Goal: Task Accomplishment & Management: Complete application form

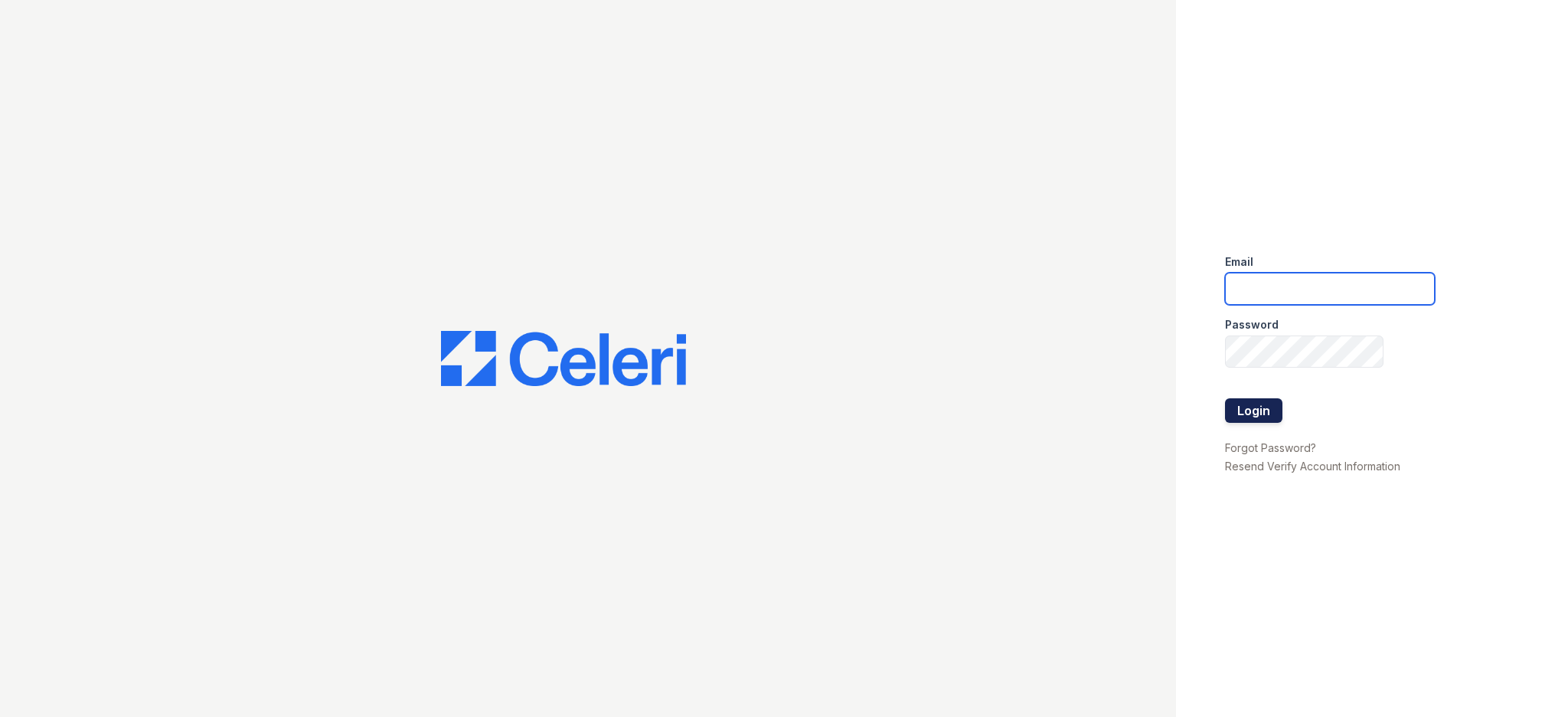
type input "[EMAIL_ADDRESS][DOMAIN_NAME]"
click at [1255, 408] on button "Login" at bounding box center [1253, 410] width 57 height 25
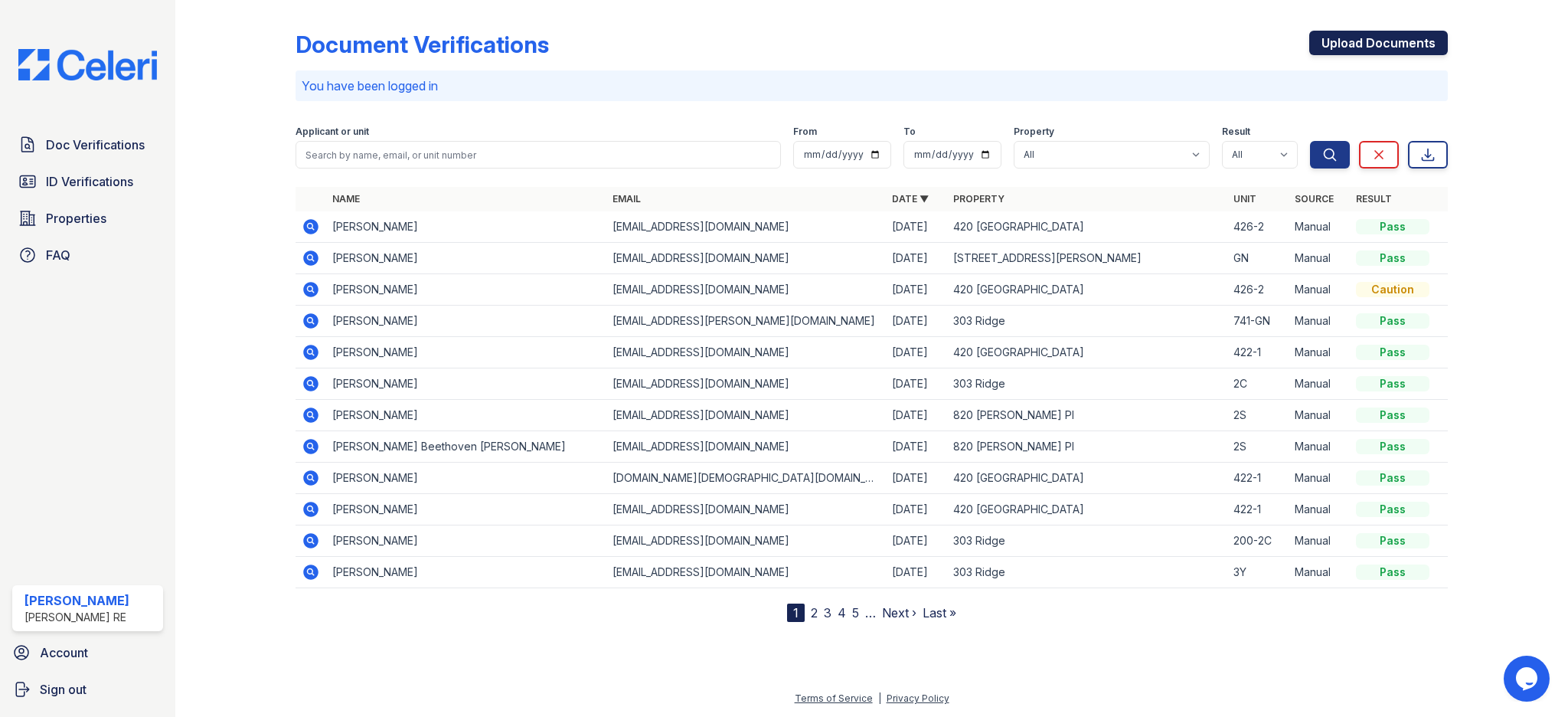
click at [1401, 40] on link "Upload Documents" at bounding box center [1378, 43] width 139 height 25
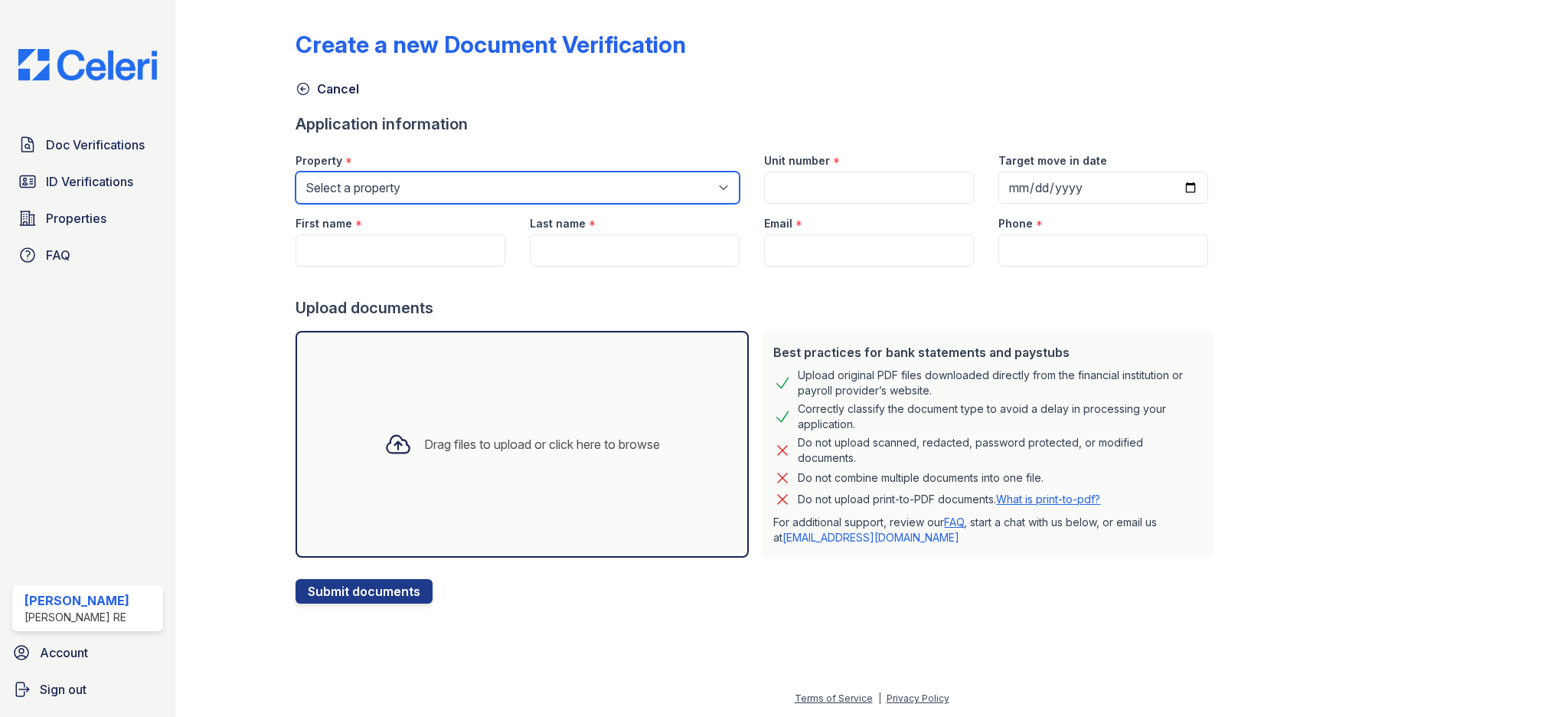
click at [445, 200] on select "Select a property 303 Ridge 309 Sherman Ave 316 Sherman Ave 420 Elmwood 801 Cas…" at bounding box center [517, 187] width 444 height 33
click at [542, 177] on select "Select a property 303 Ridge 309 Sherman Ave 316 Sherman Ave 420 Elmwood 801 Cas…" at bounding box center [517, 187] width 444 height 33
select select "3112"
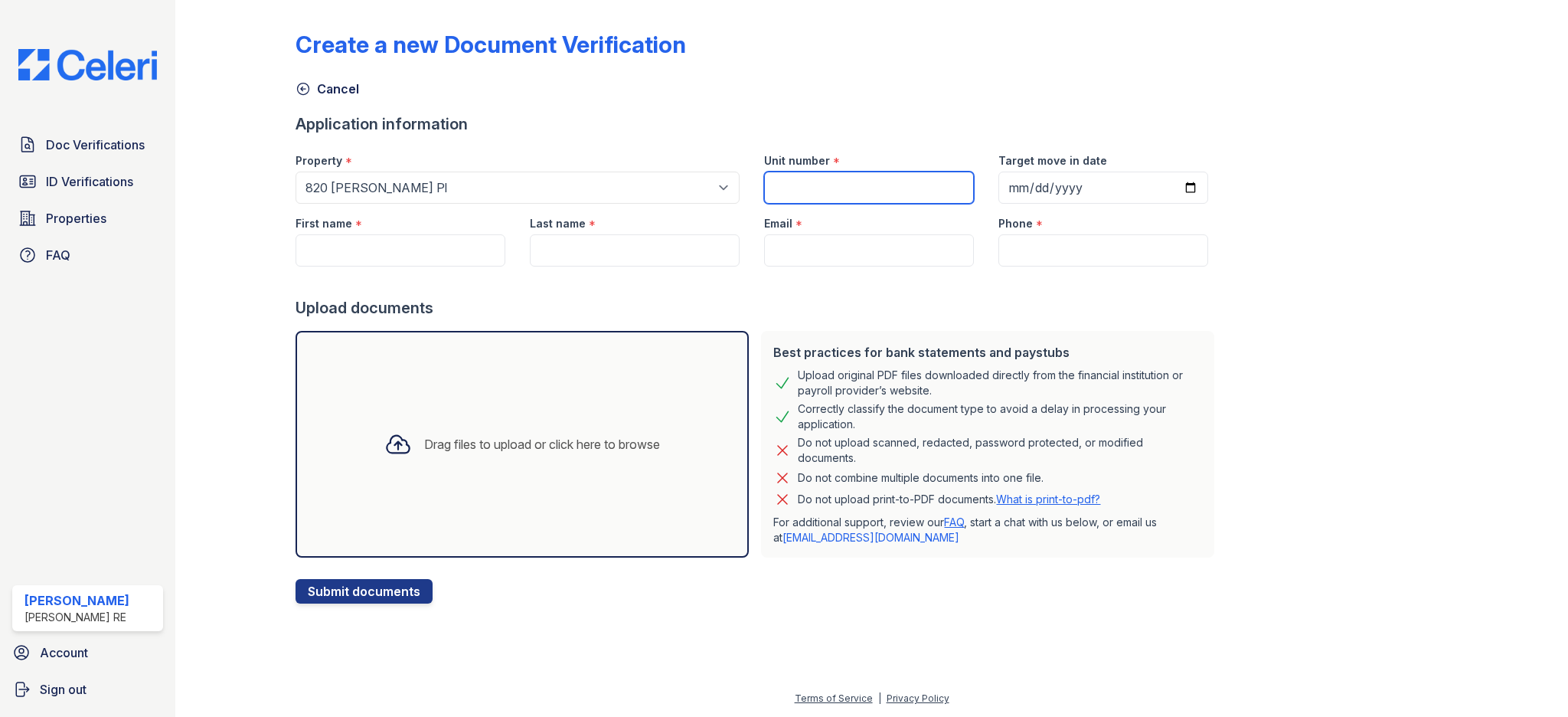
click at [814, 199] on form "Application information Property * Select a property 303 Ridge 309 Sherman Ave …" at bounding box center [757, 358] width 925 height 490
click at [778, 188] on input "2WS" at bounding box center [868, 187] width 210 height 33
type input "2S"
click at [412, 259] on input "First name" at bounding box center [399, 251] width 210 height 33
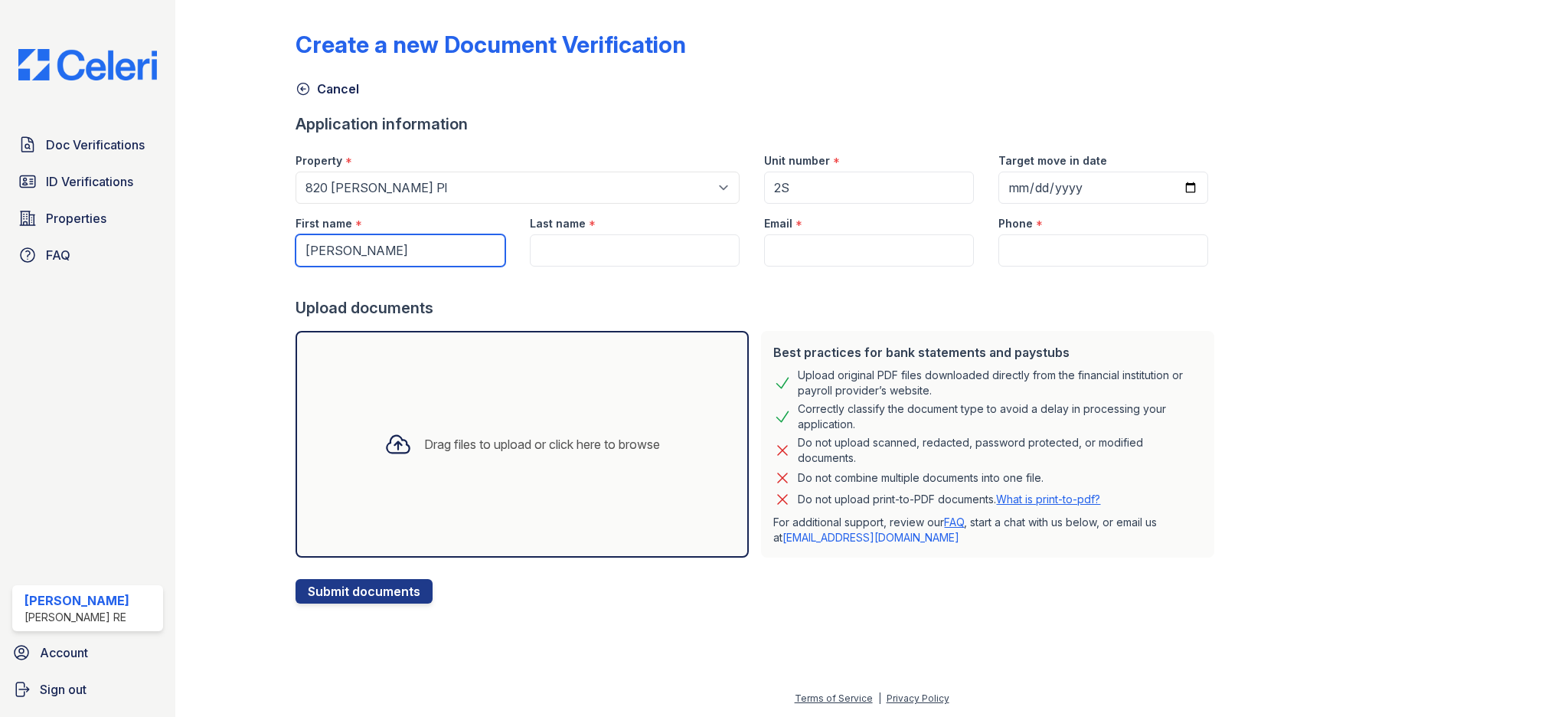
type input "Jerome"
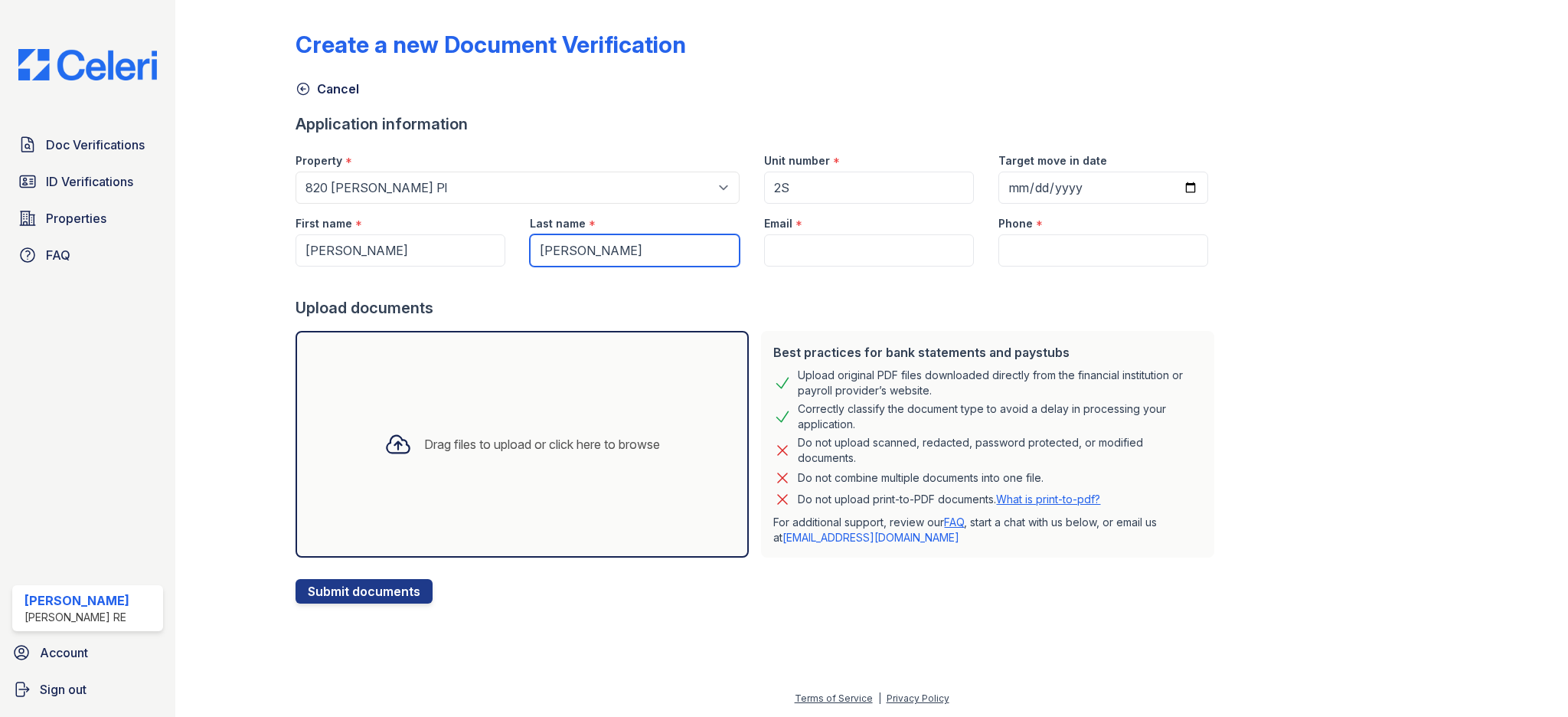
type input "Dotson"
click at [1050, 246] on input "Phone" at bounding box center [1103, 251] width 210 height 33
paste input "7737991180"
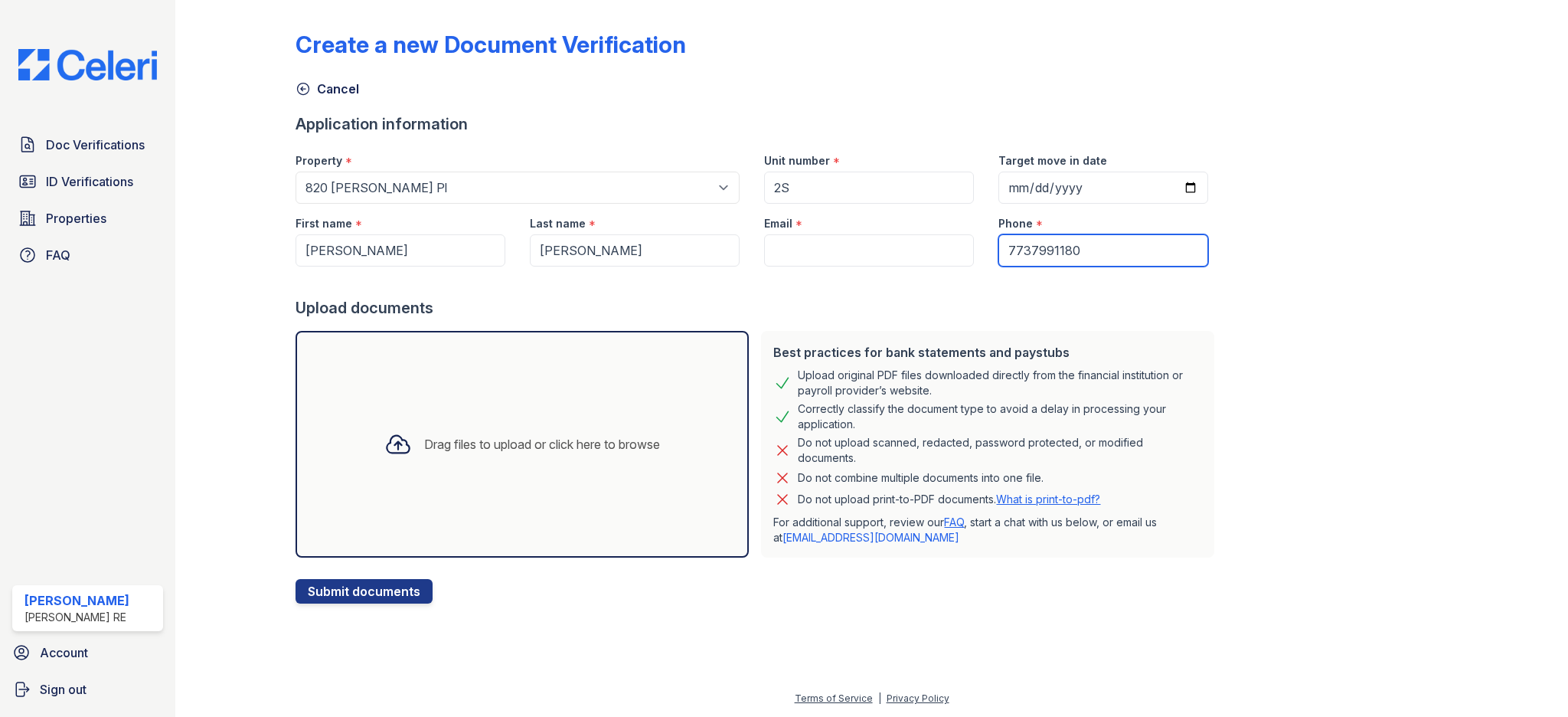
type input "7737991180"
click at [913, 308] on div "Upload documents" at bounding box center [757, 307] width 925 height 21
click at [871, 252] on input "Email" at bounding box center [868, 251] width 210 height 33
paste input "jerome.lamar.dotson@gmail.com"
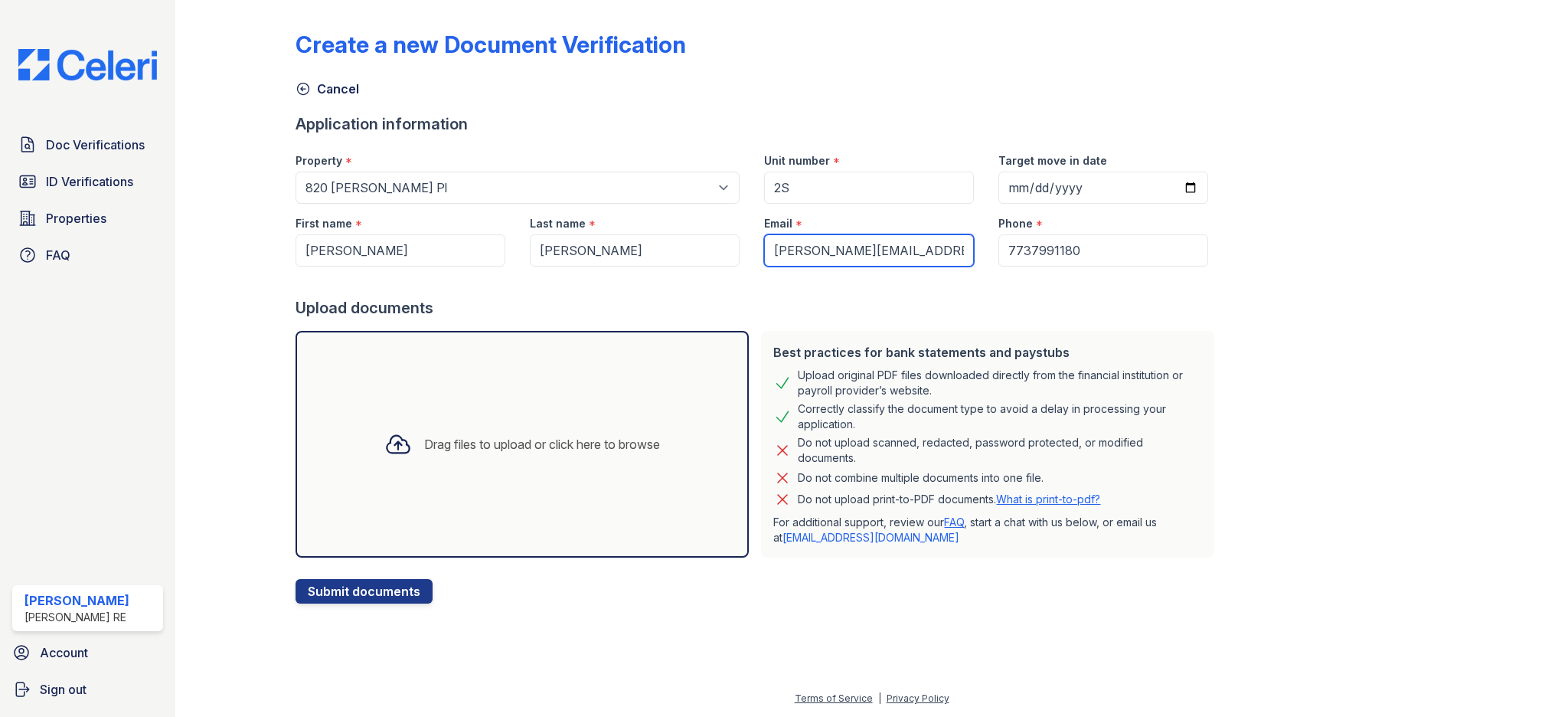
scroll to position [0, 3]
type input "jerome.lamar.dotson@gmail.com"
drag, startPoint x: 714, startPoint y: 306, endPoint x: 771, endPoint y: 282, distance: 61.8
click at [714, 306] on div "Upload documents" at bounding box center [757, 307] width 925 height 21
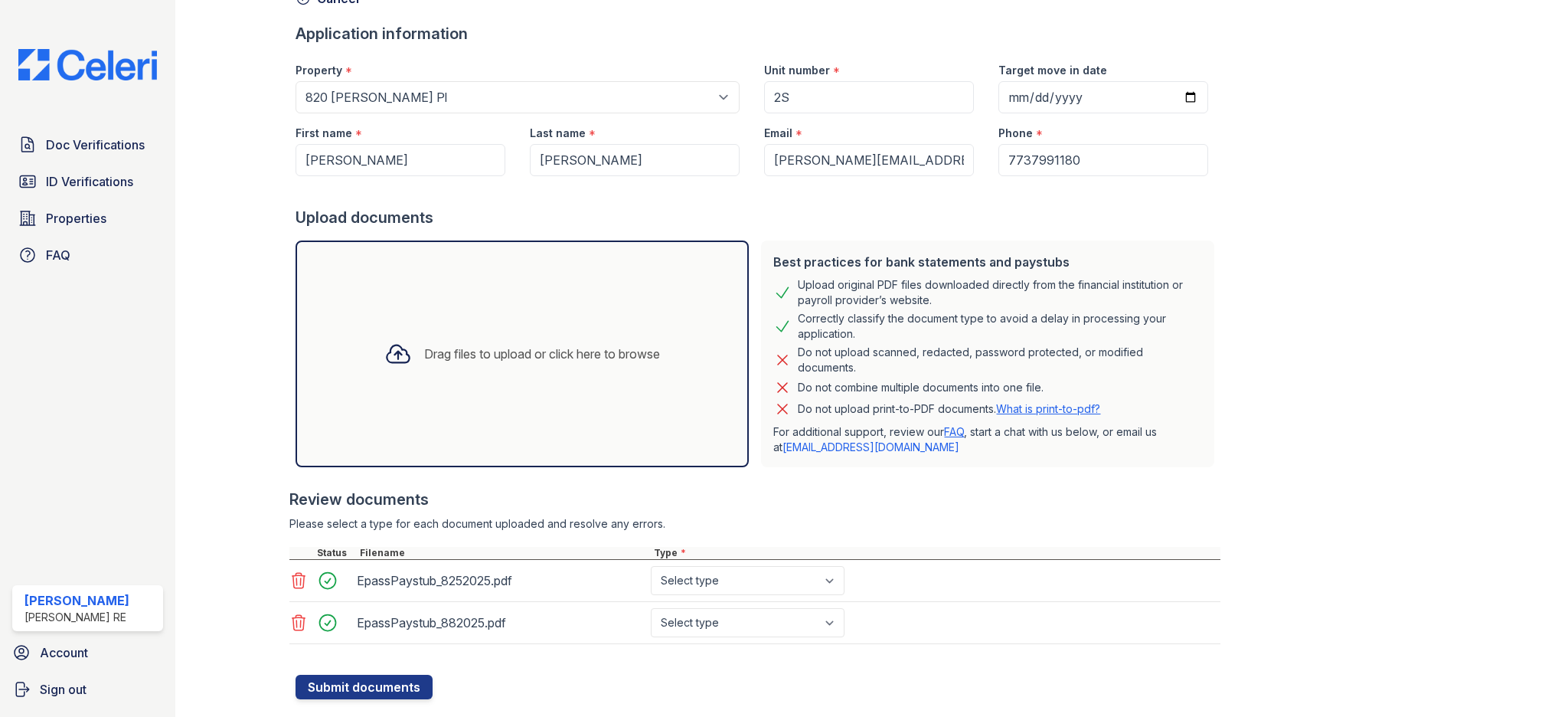
scroll to position [125, 0]
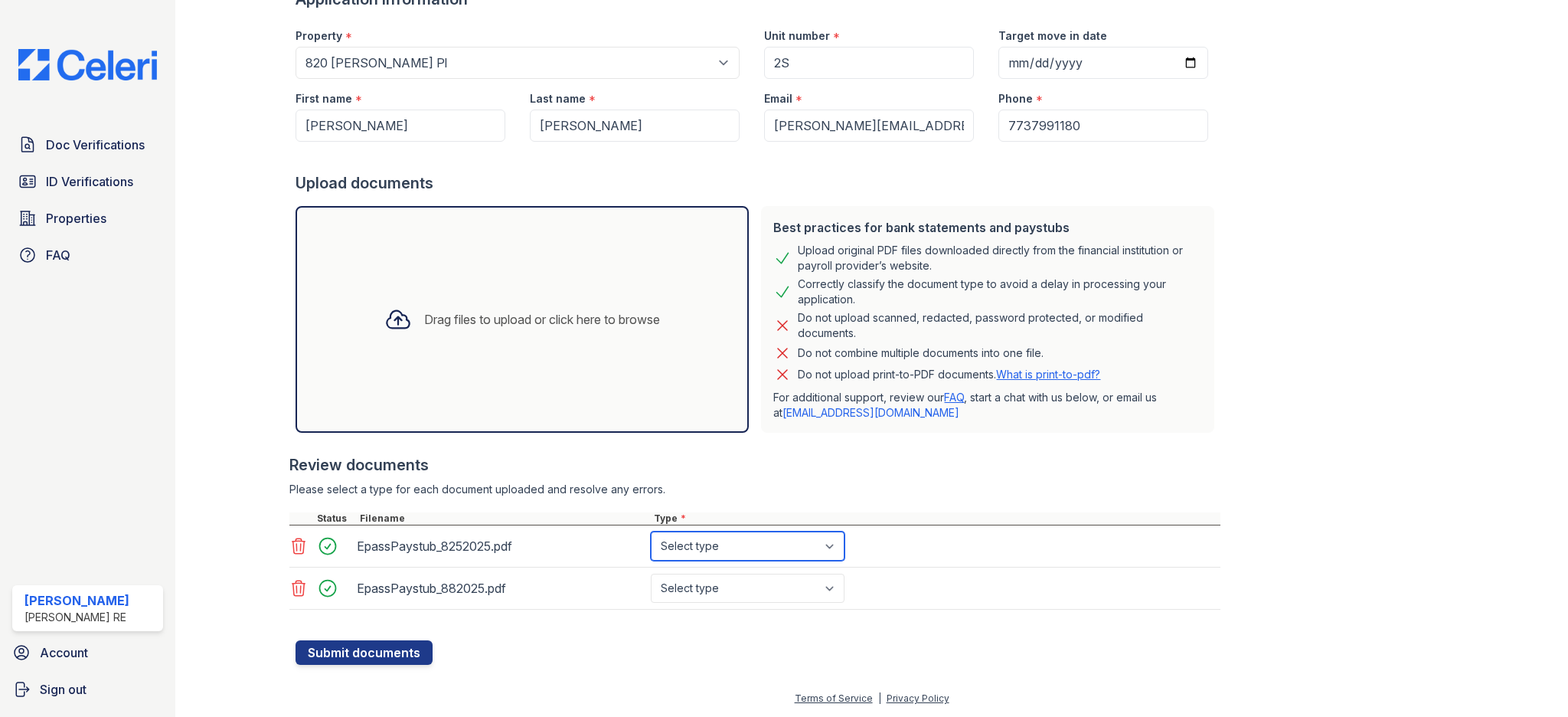
click at [713, 544] on select "Select type Paystub Bank Statement Offer Letter Tax Documents Benefit Award Let…" at bounding box center [748, 546] width 193 height 29
click at [705, 546] on select "Select type Paystub Bank Statement Offer Letter Tax Documents Benefit Award Let…" at bounding box center [748, 546] width 193 height 29
select select "paystub"
click at [719, 587] on select "Select type Paystub Bank Statement Offer Letter Tax Documents Benefit Award Let…" at bounding box center [748, 588] width 193 height 29
select select "paystub"
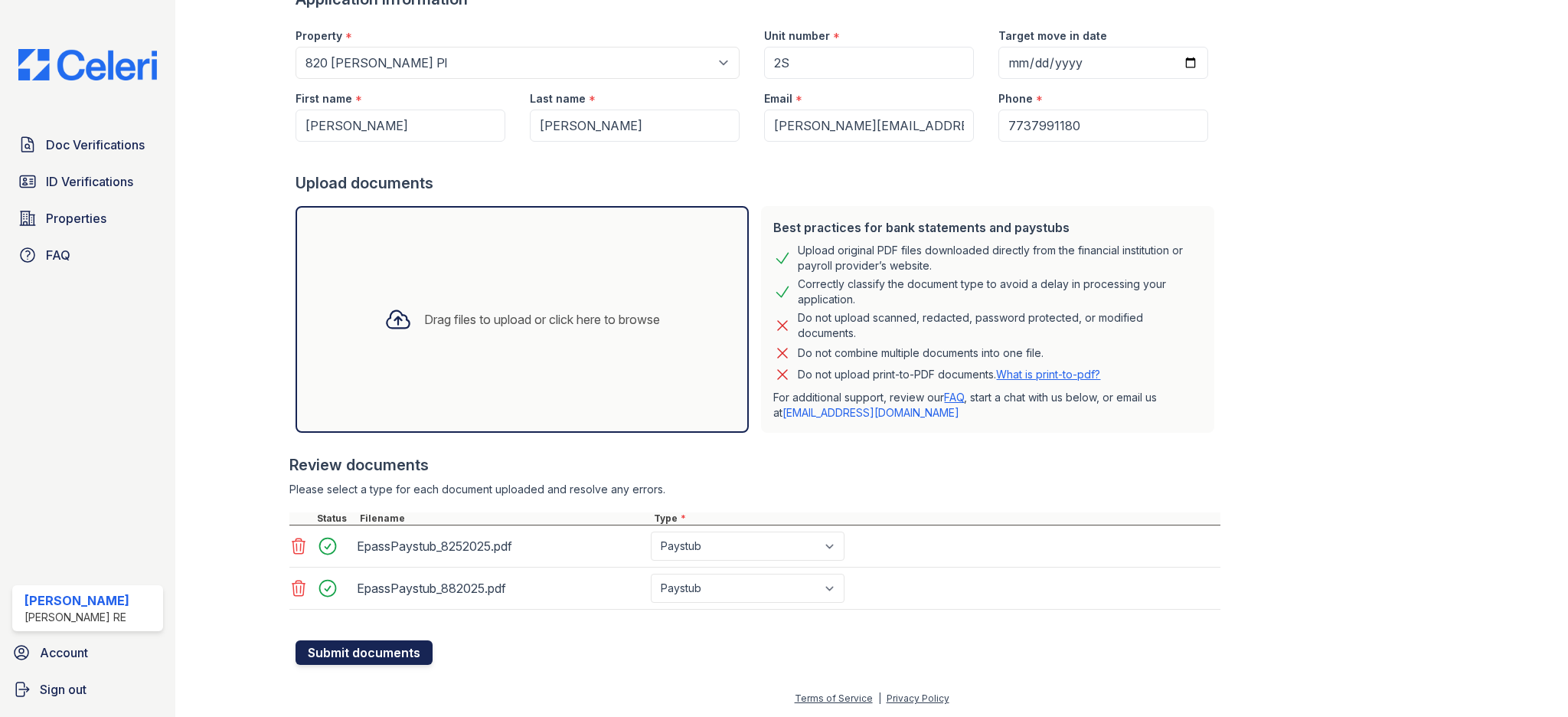
click at [370, 653] on button "Submit documents" at bounding box center [364, 652] width 137 height 25
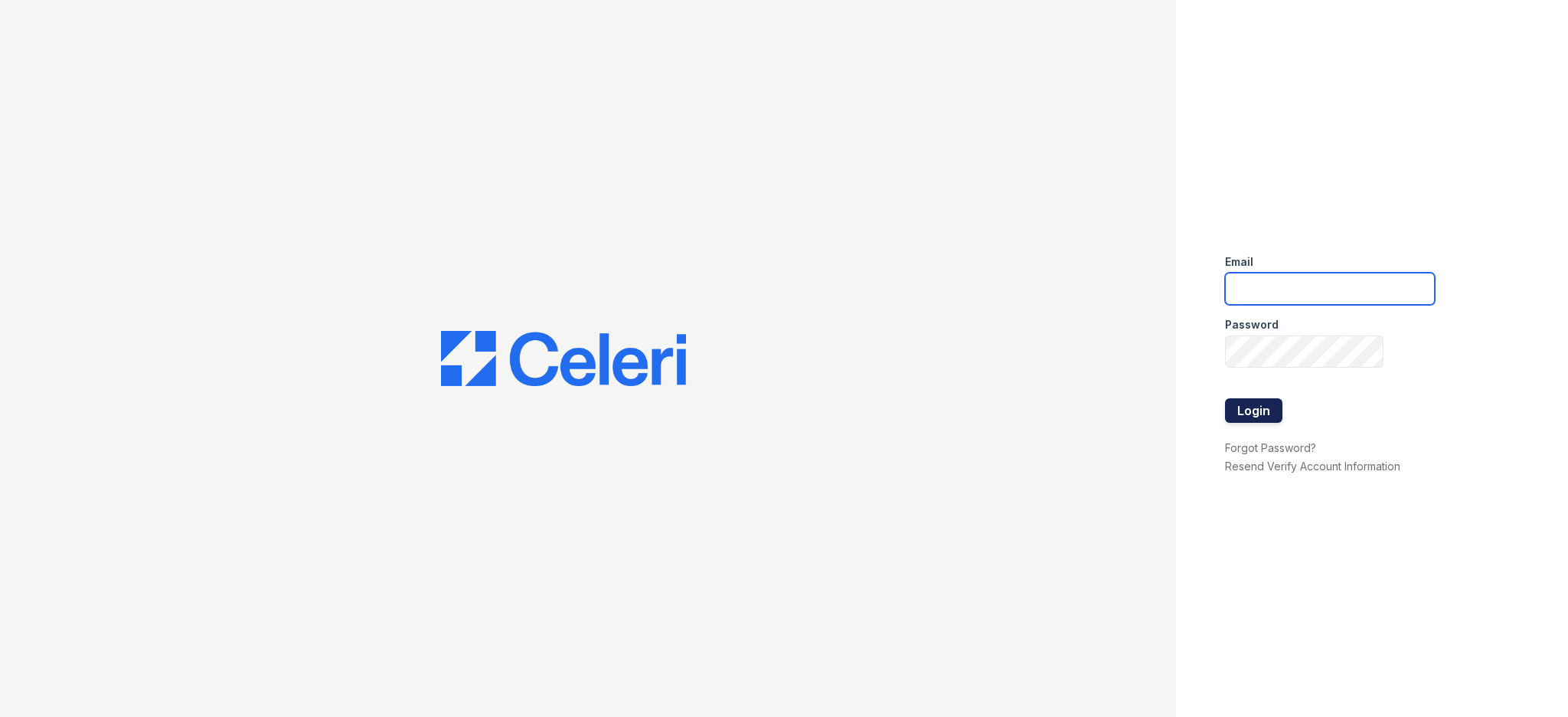
type input "[EMAIL_ADDRESS][DOMAIN_NAME]"
click at [1269, 413] on button "Login" at bounding box center [1253, 410] width 57 height 25
type input "[EMAIL_ADDRESS][DOMAIN_NAME]"
click at [1275, 408] on button "Login" at bounding box center [1253, 410] width 57 height 25
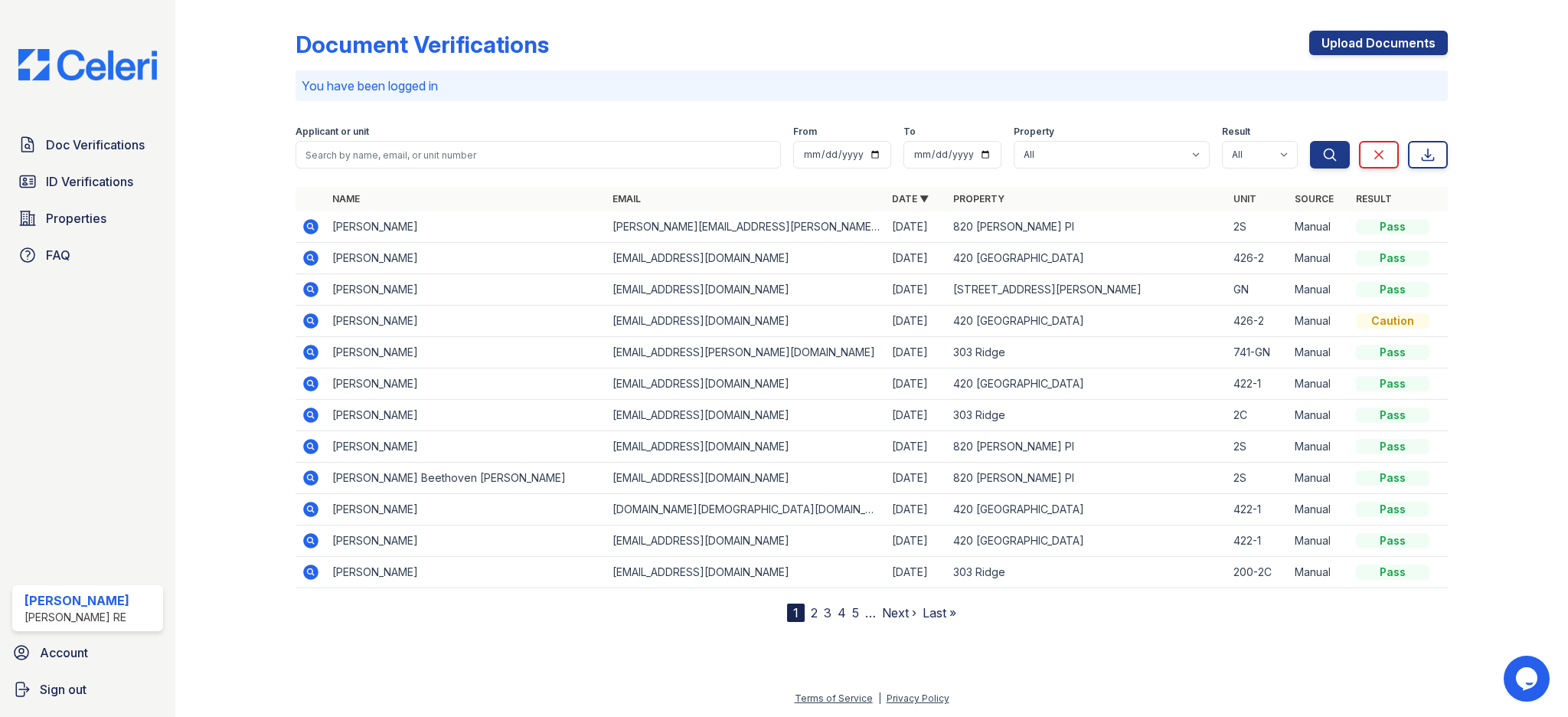
click at [309, 259] on icon at bounding box center [311, 258] width 18 height 18
